Goal: Information Seeking & Learning: Learn about a topic

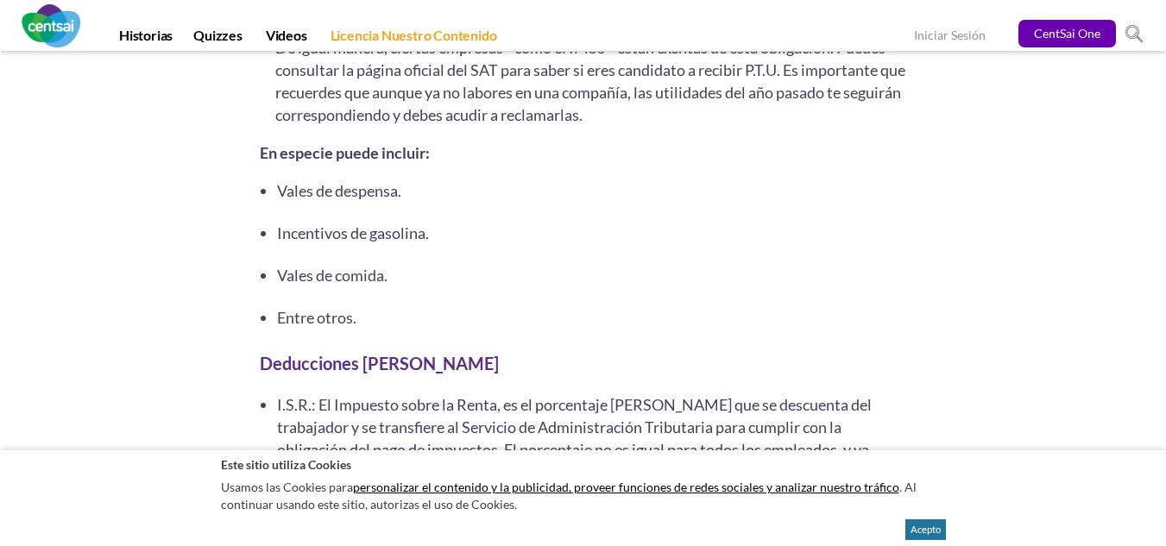
scroll to position [4673, 0]
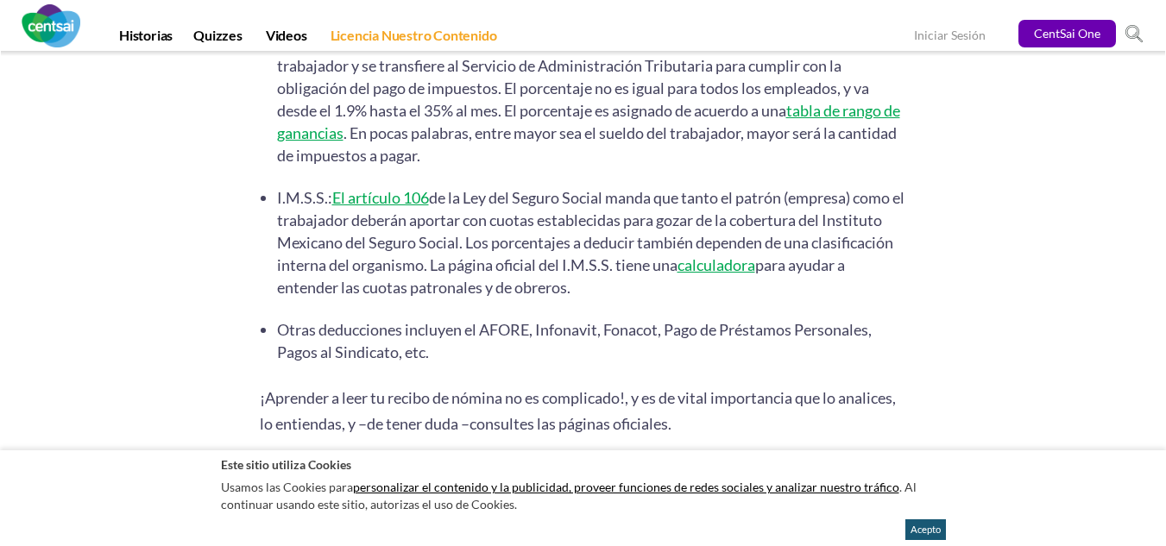
click at [929, 531] on button "Acepto" at bounding box center [925, 530] width 41 height 21
click at [918, 520] on button "Acepto" at bounding box center [925, 530] width 41 height 21
click at [930, 528] on button "Acepto" at bounding box center [925, 530] width 41 height 21
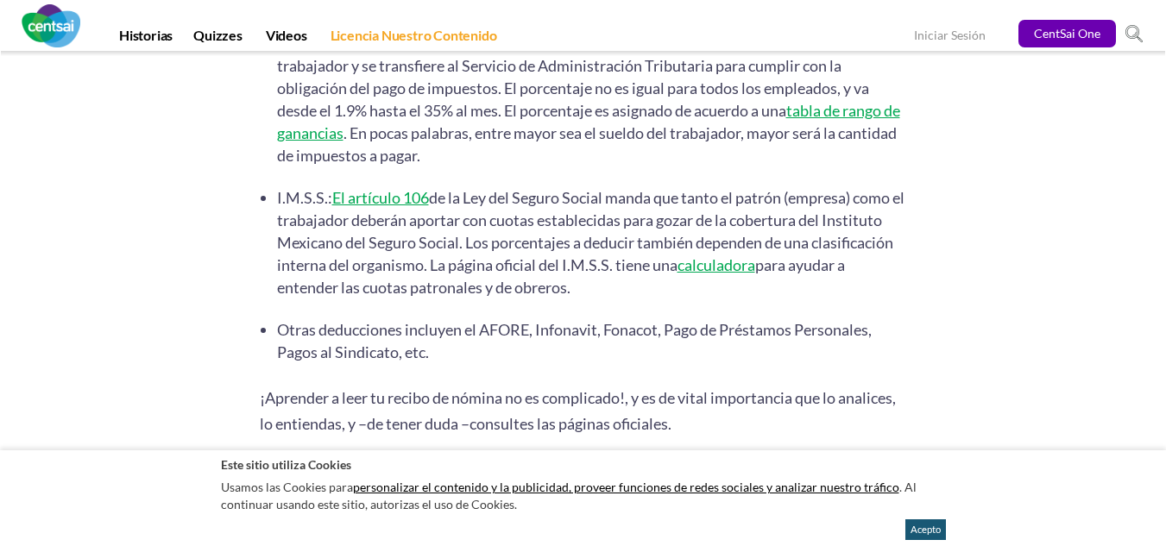
click at [930, 528] on button "Acepto" at bounding box center [925, 530] width 41 height 21
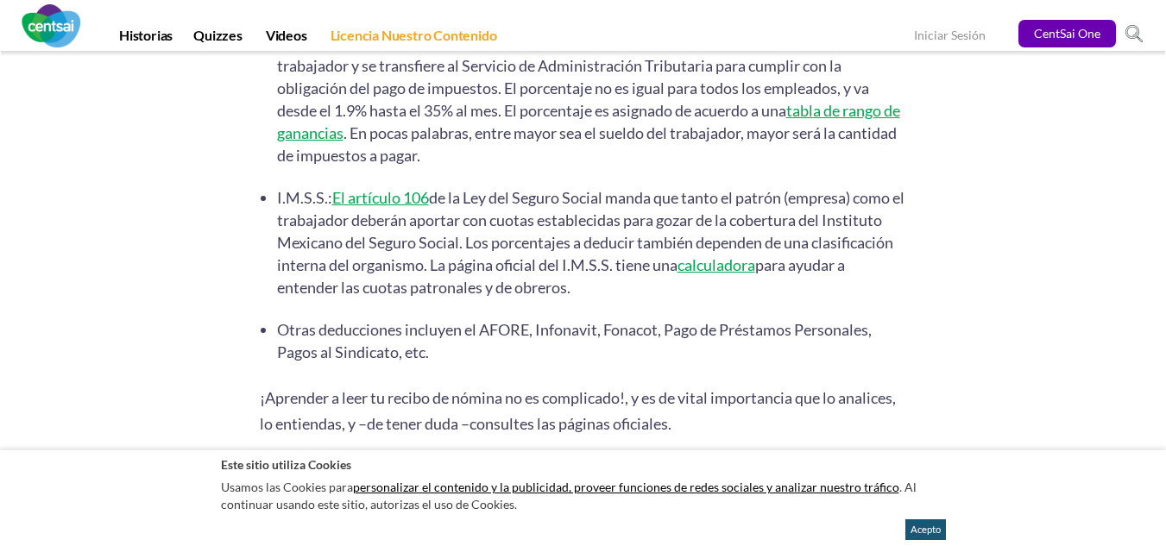
click at [930, 528] on button "Acepto" at bounding box center [925, 530] width 41 height 21
click at [628, 332] on li "Otras deducciones incluyen el AFORE, Infonavit, Fonacot, Pago de Préstamos Pers…" at bounding box center [592, 341] width 630 height 45
click at [930, 530] on button "Acepto" at bounding box center [925, 530] width 41 height 21
